Goal: Task Accomplishment & Management: Complete application form

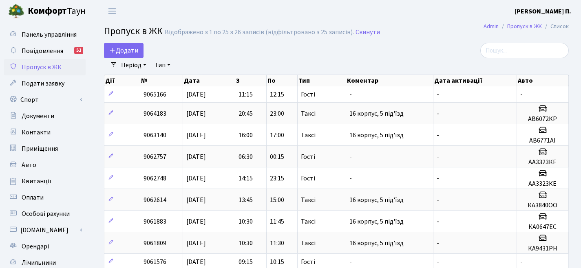
select select "25"
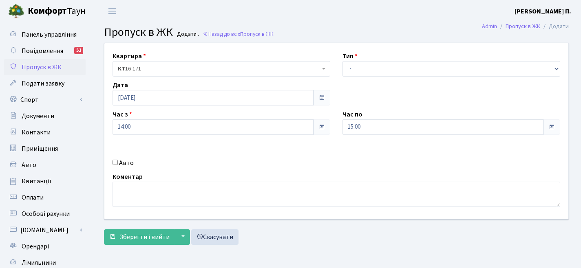
click at [124, 164] on label "Авто" at bounding box center [126, 163] width 15 height 10
click at [118, 164] on input "Авто" at bounding box center [115, 162] width 5 height 5
checkbox input "true"
type input "аа3103ос"
click at [364, 67] on select "- Доставка Таксі Гості Сервіс" at bounding box center [452, 68] width 218 height 15
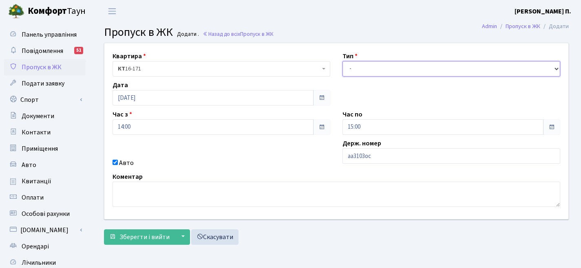
select select "3"
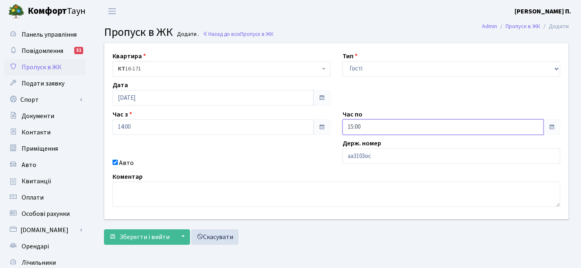
click at [363, 126] on input "15:00" at bounding box center [443, 126] width 201 height 15
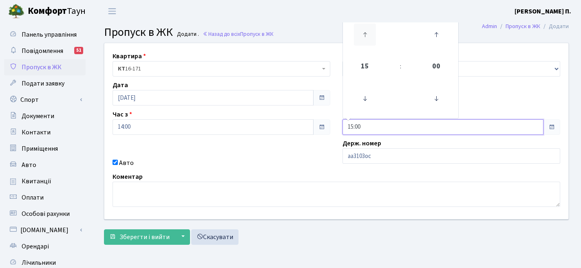
click at [373, 31] on icon at bounding box center [365, 35] width 22 height 22
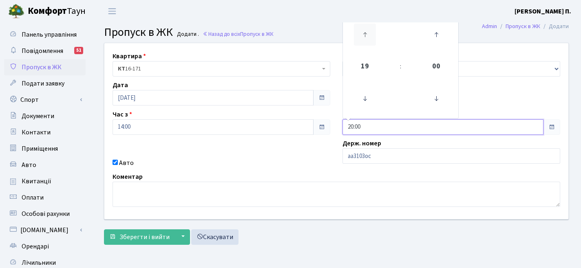
click at [373, 31] on icon at bounding box center [365, 35] width 22 height 22
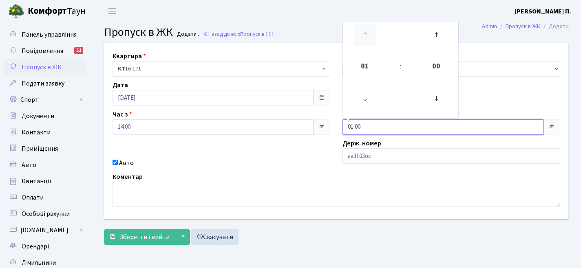
click at [370, 29] on icon at bounding box center [365, 35] width 22 height 22
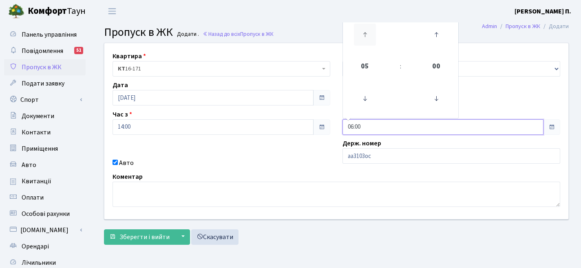
click at [370, 29] on icon at bounding box center [365, 35] width 22 height 22
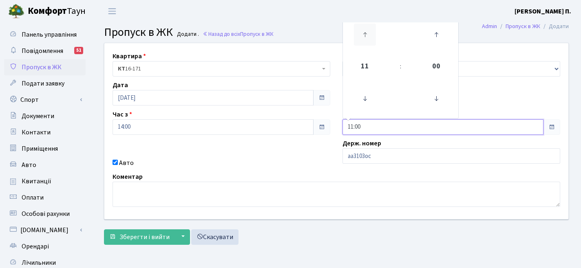
click at [370, 29] on icon at bounding box center [365, 35] width 22 height 22
type input "13:00"
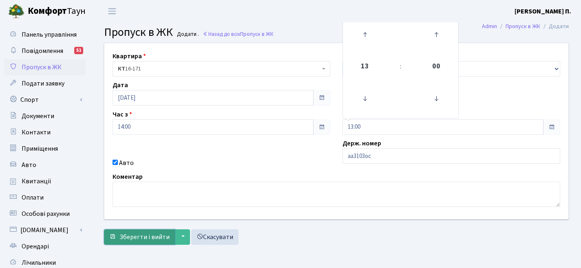
click at [150, 236] on span "Зберегти і вийти" at bounding box center [144, 237] width 50 height 9
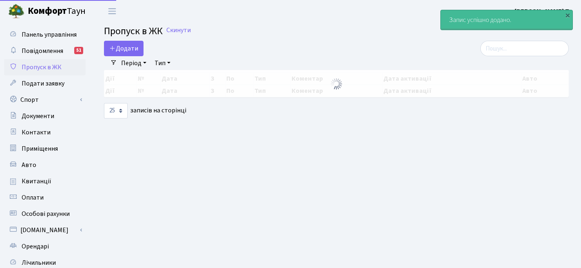
select select "25"
